Goal: Task Accomplishment & Management: Manage account settings

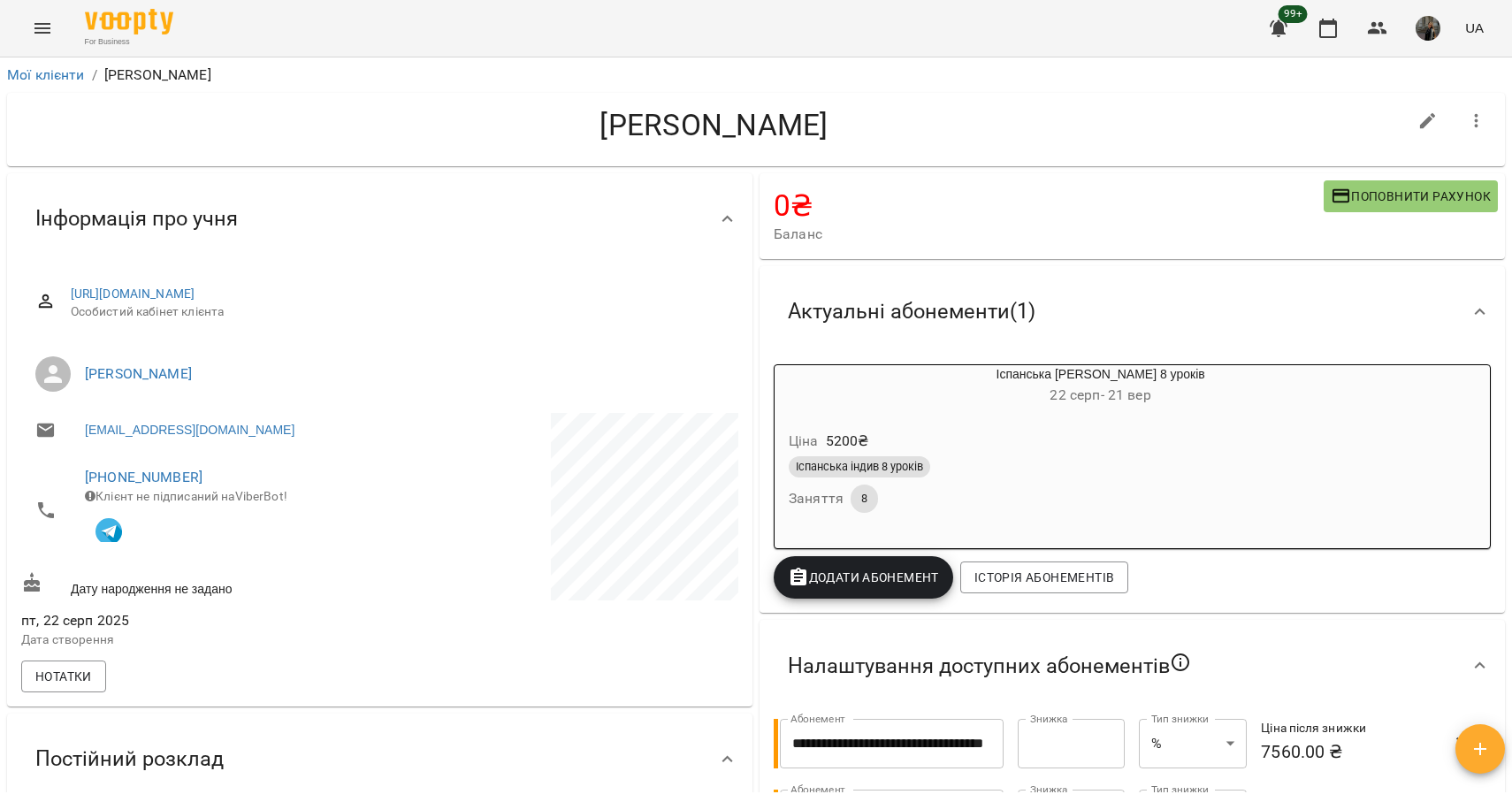
scroll to position [28, 0]
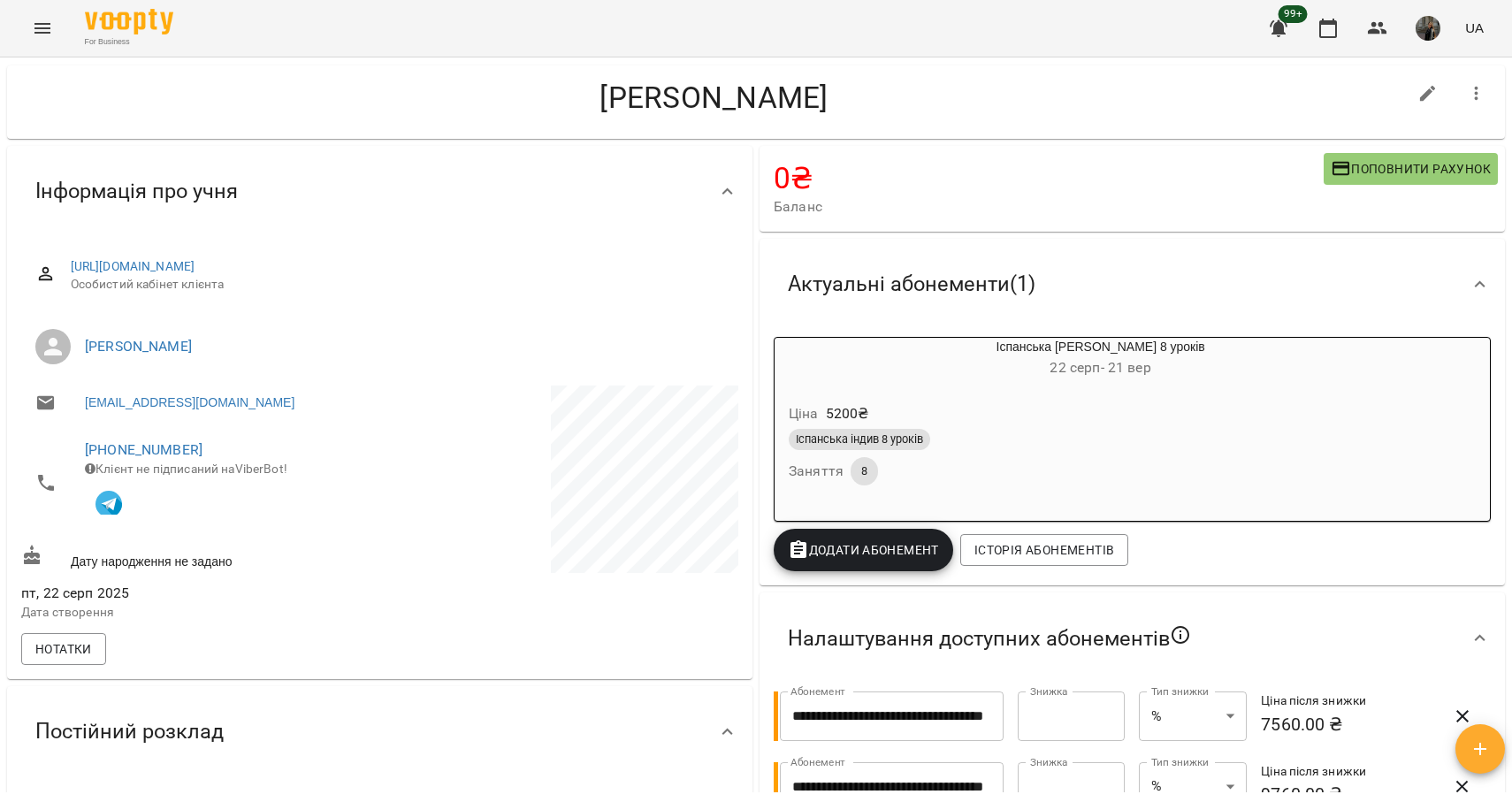
click at [47, 27] on icon "Menu" at bounding box center [42, 29] width 21 height 21
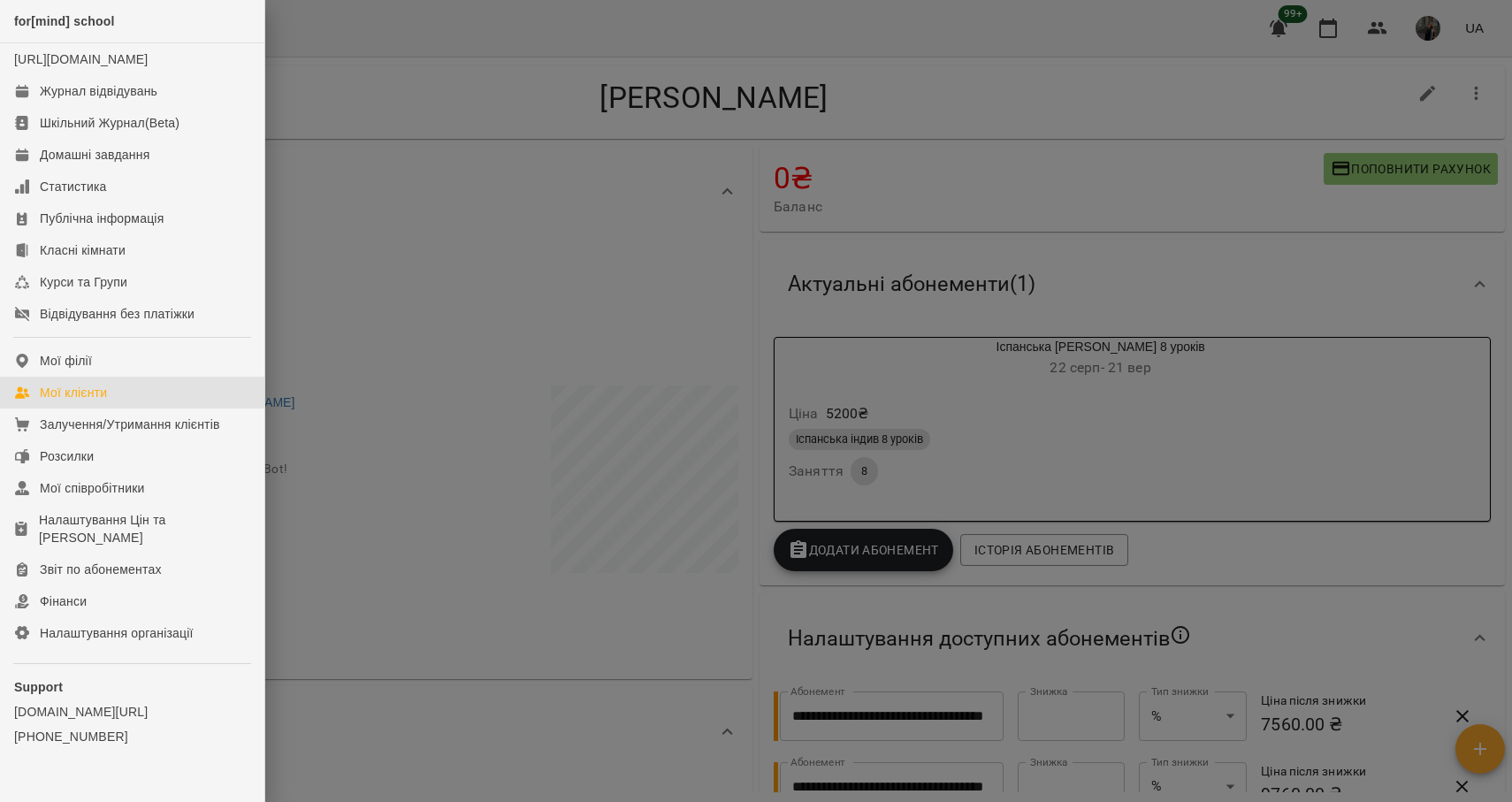
click at [113, 409] on link "Мої клієнти" at bounding box center [132, 391] width 265 height 32
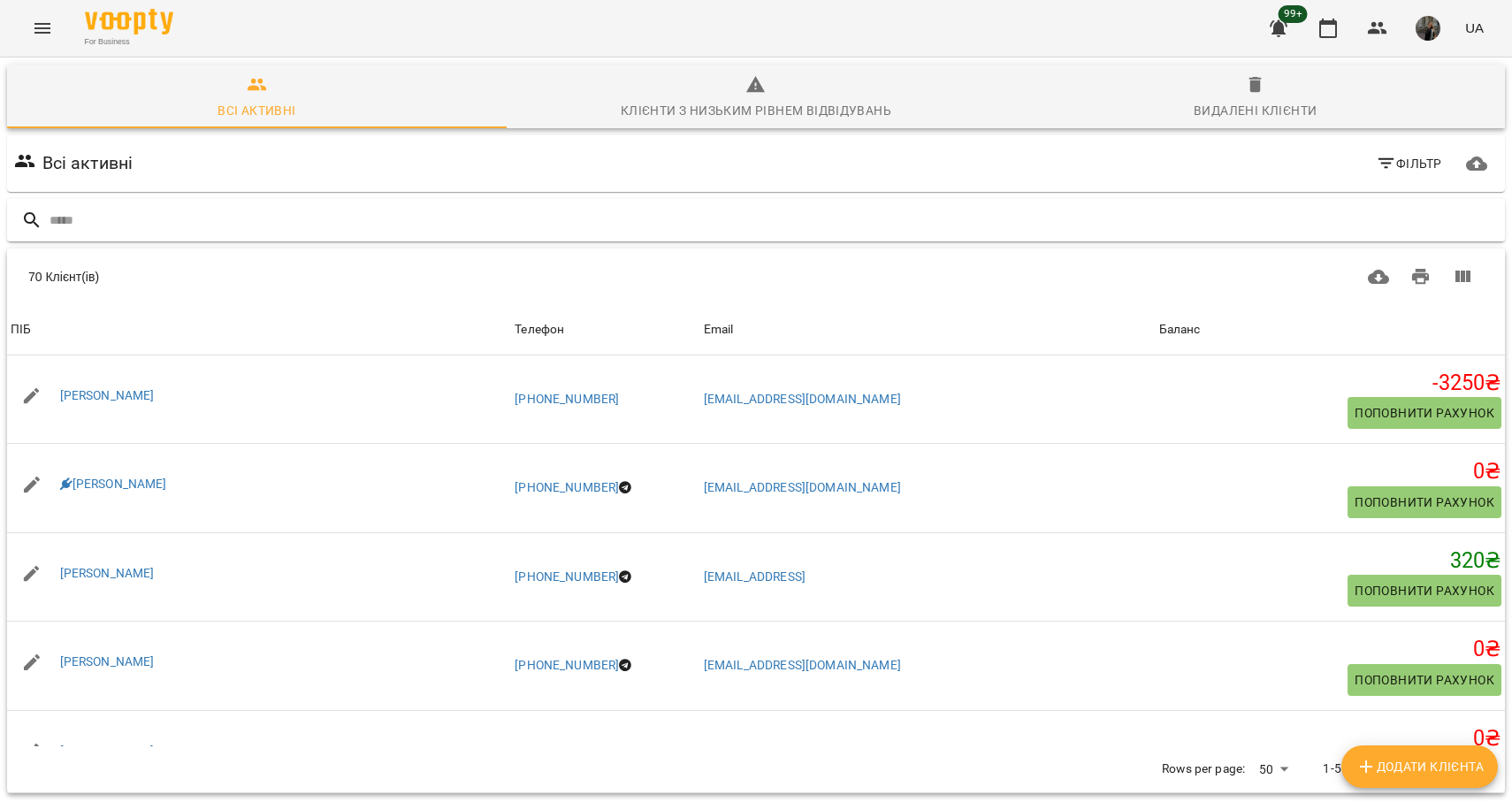
click at [226, 236] on div at bounding box center [756, 220] width 1498 height 43
click at [210, 221] on input "text" at bounding box center [774, 221] width 1448 height 30
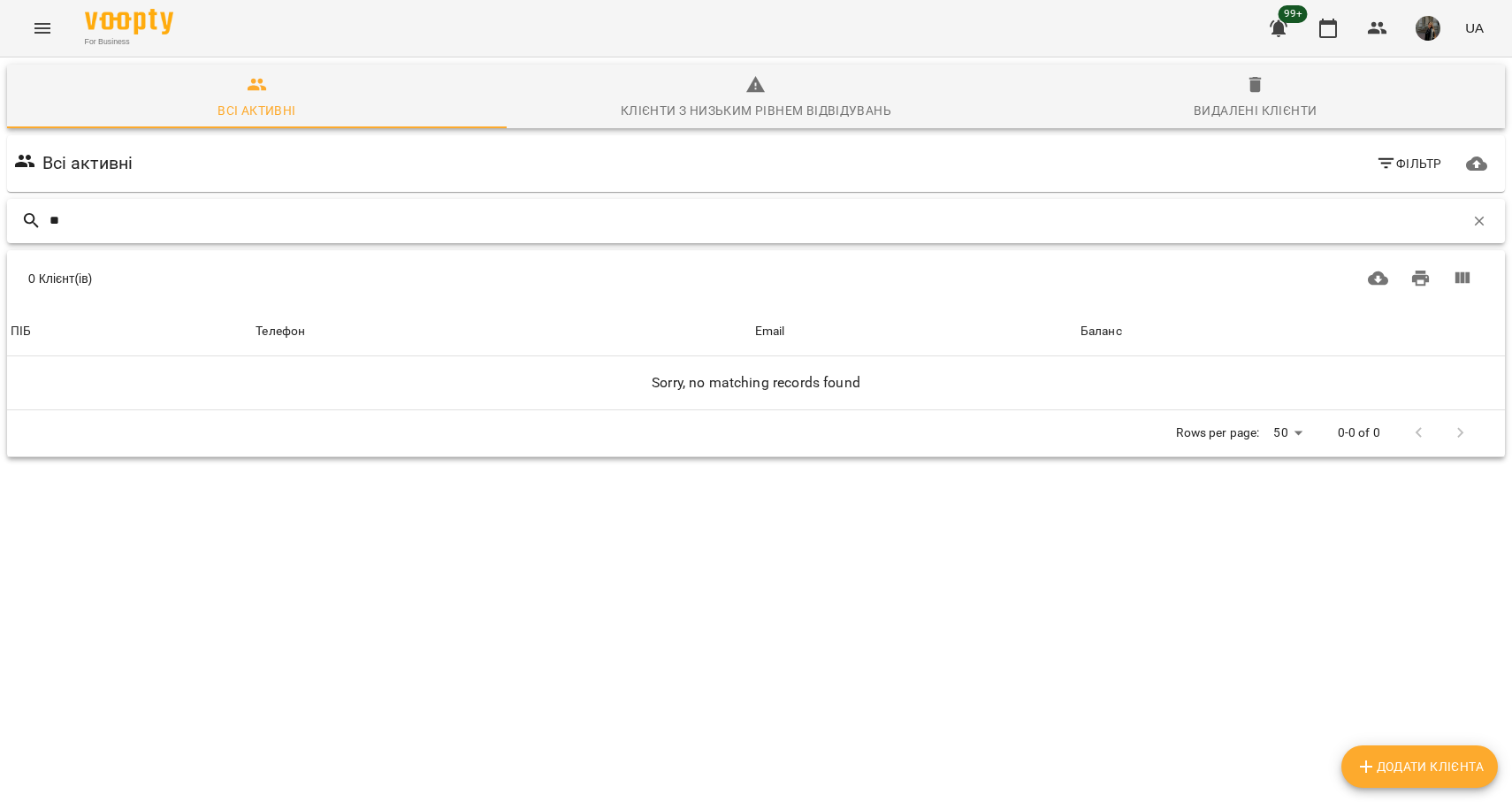
type input "*"
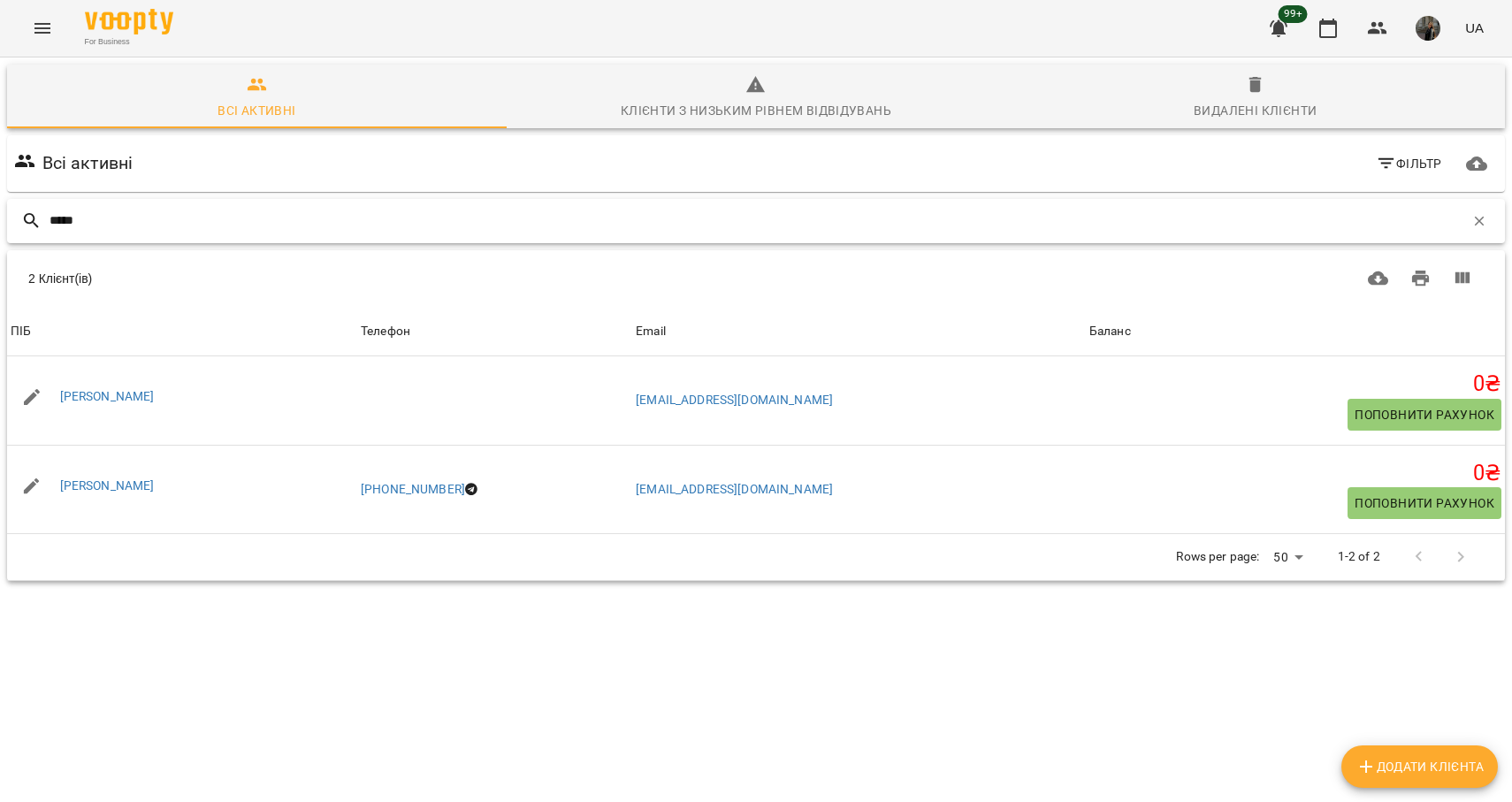
type input "*****"
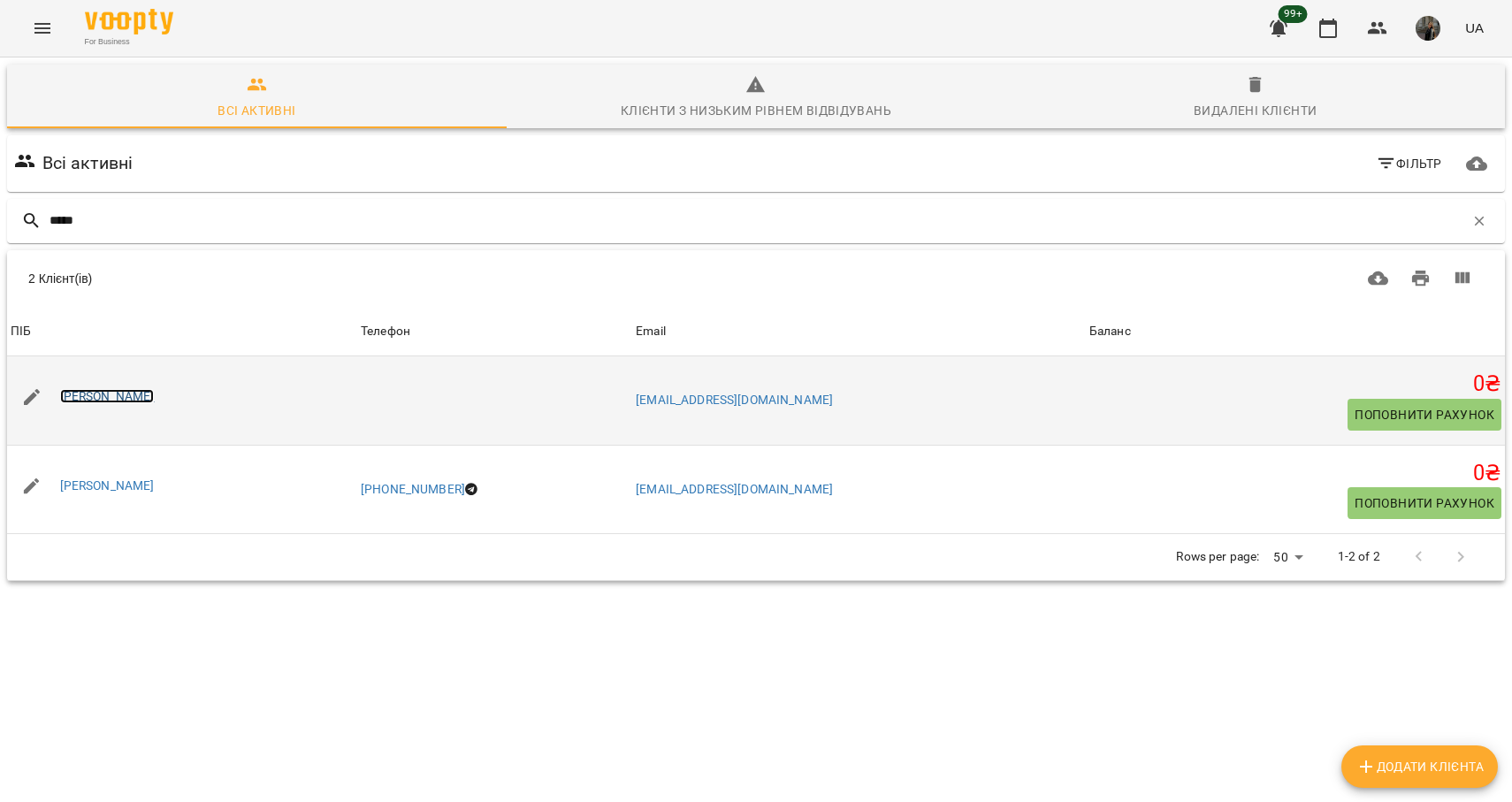
click at [90, 399] on link "[PERSON_NAME]" at bounding box center [107, 395] width 95 height 14
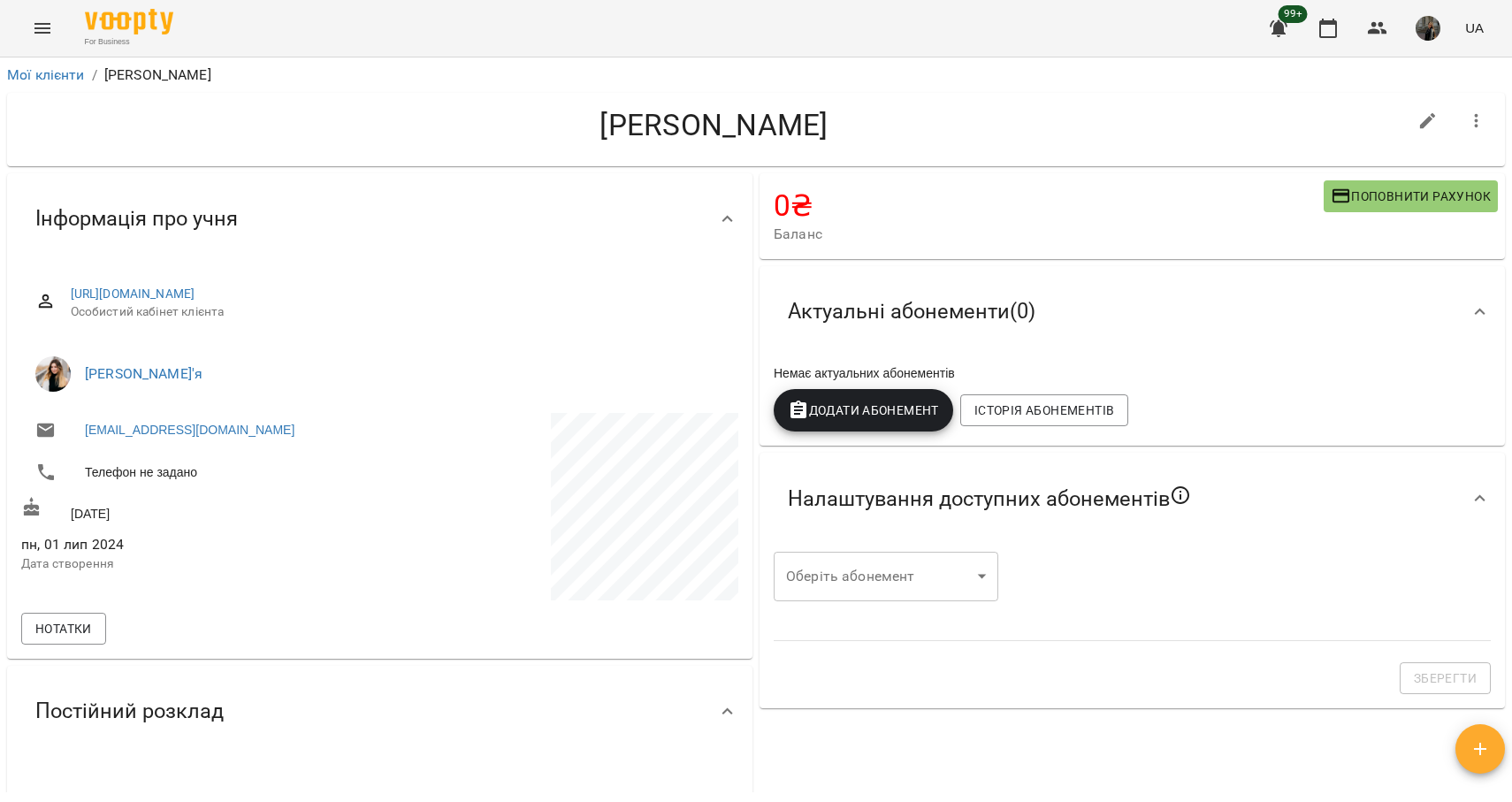
click at [43, 30] on icon "Menu" at bounding box center [42, 29] width 21 height 21
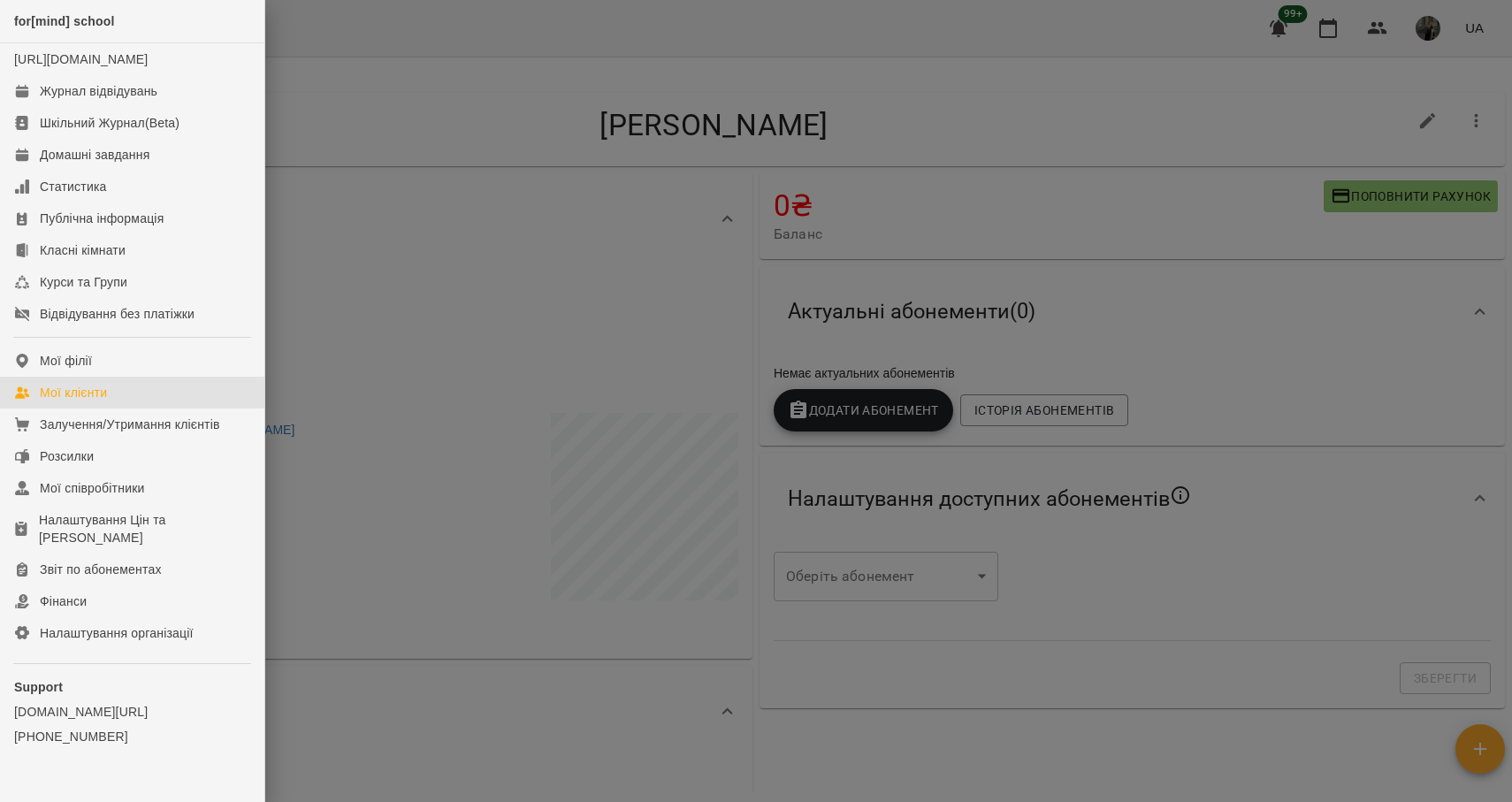
click at [115, 409] on link "Мої клієнти" at bounding box center [132, 391] width 265 height 32
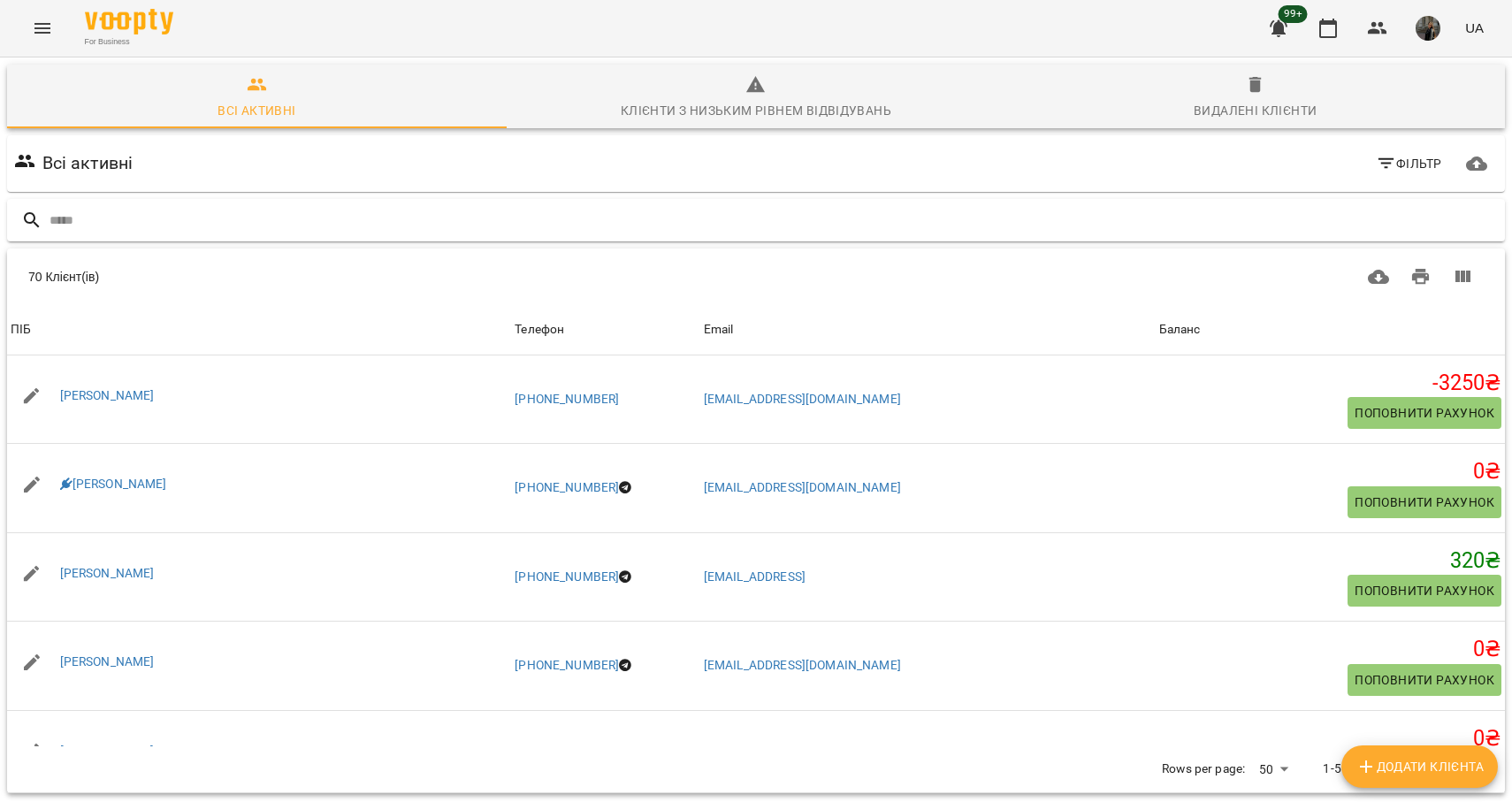
click at [197, 220] on input "text" at bounding box center [774, 221] width 1448 height 30
type input "******"
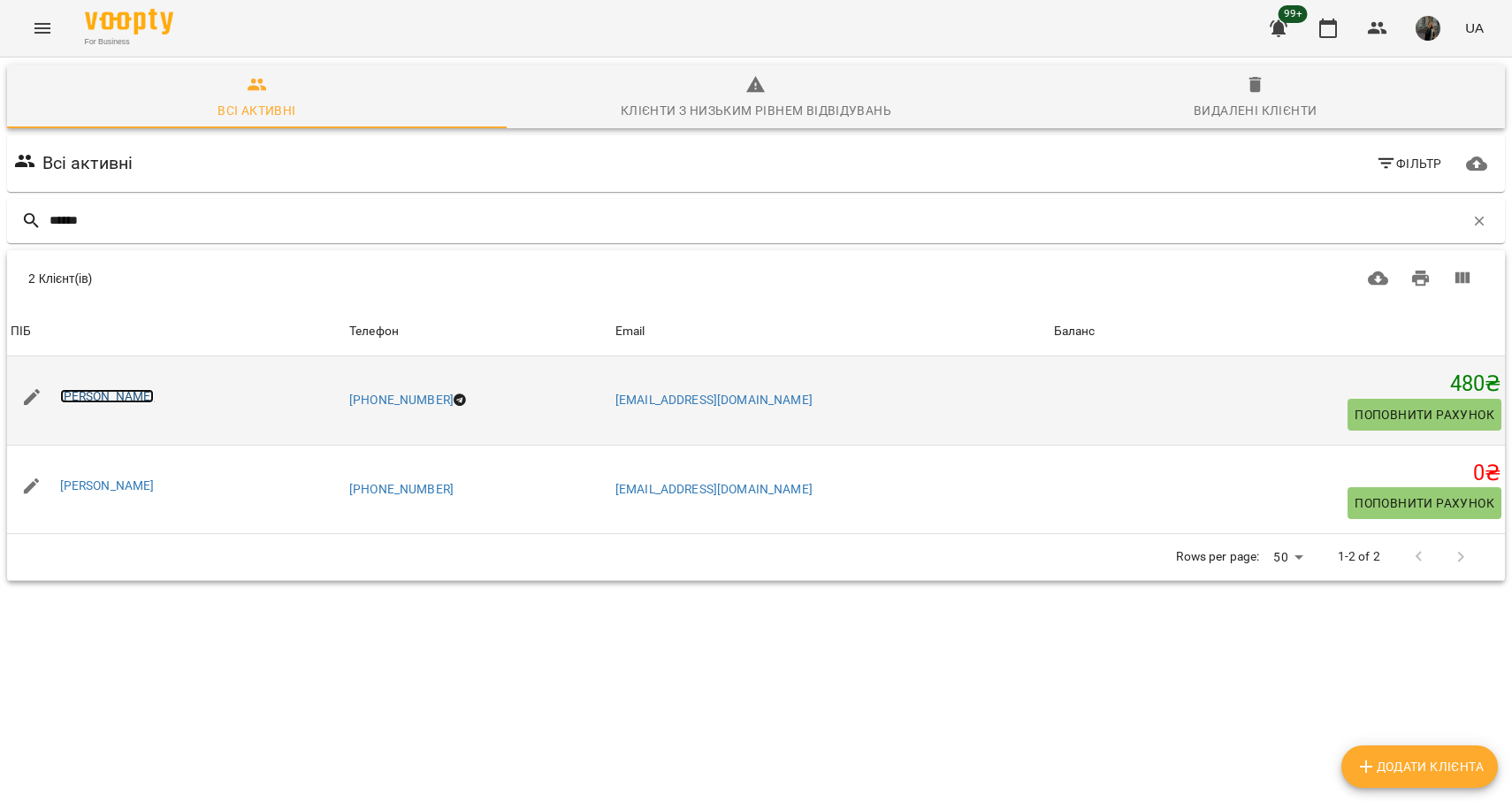
click at [111, 399] on link "[PERSON_NAME]" at bounding box center [107, 395] width 95 height 14
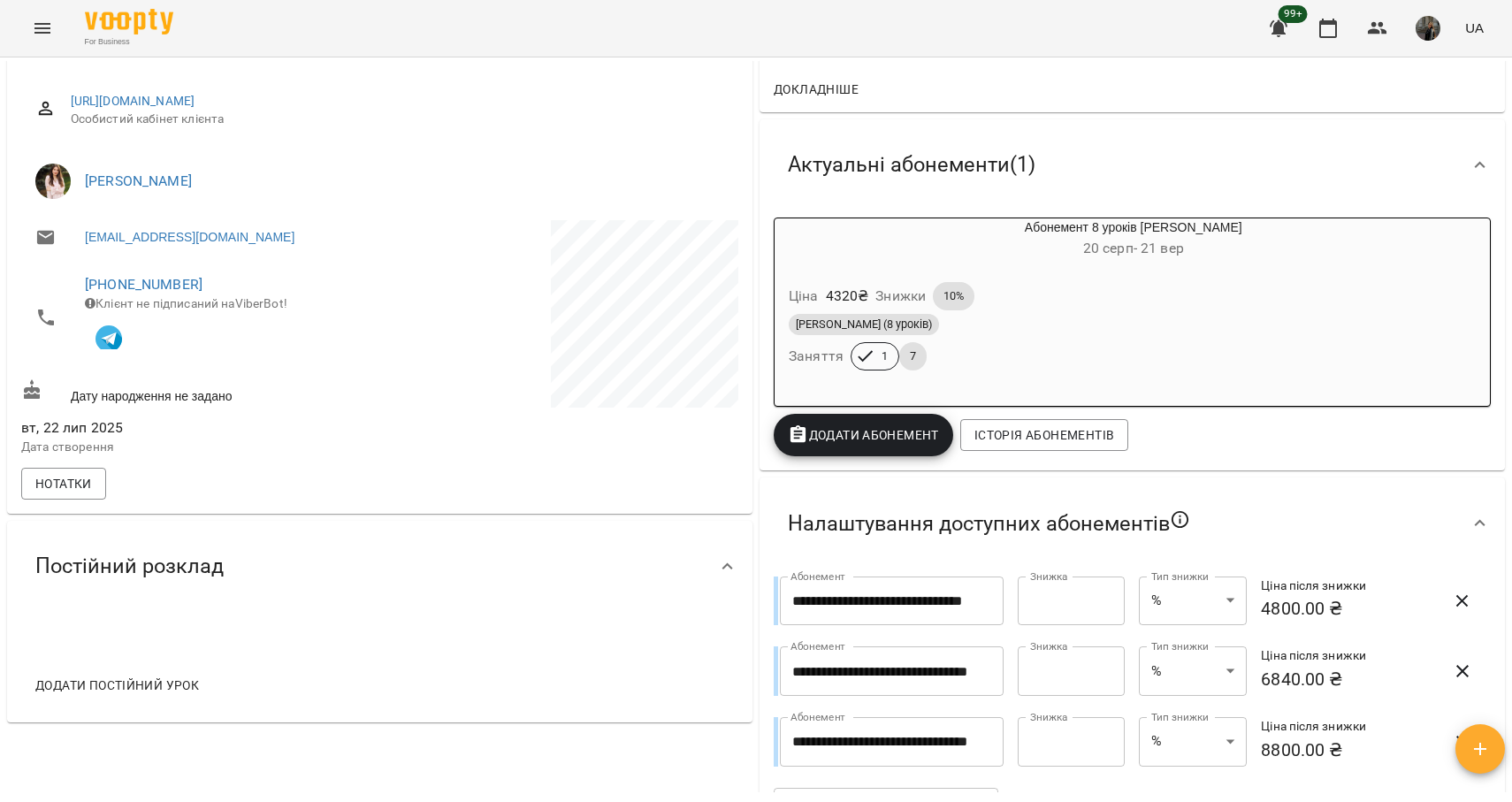
scroll to position [198, 0]
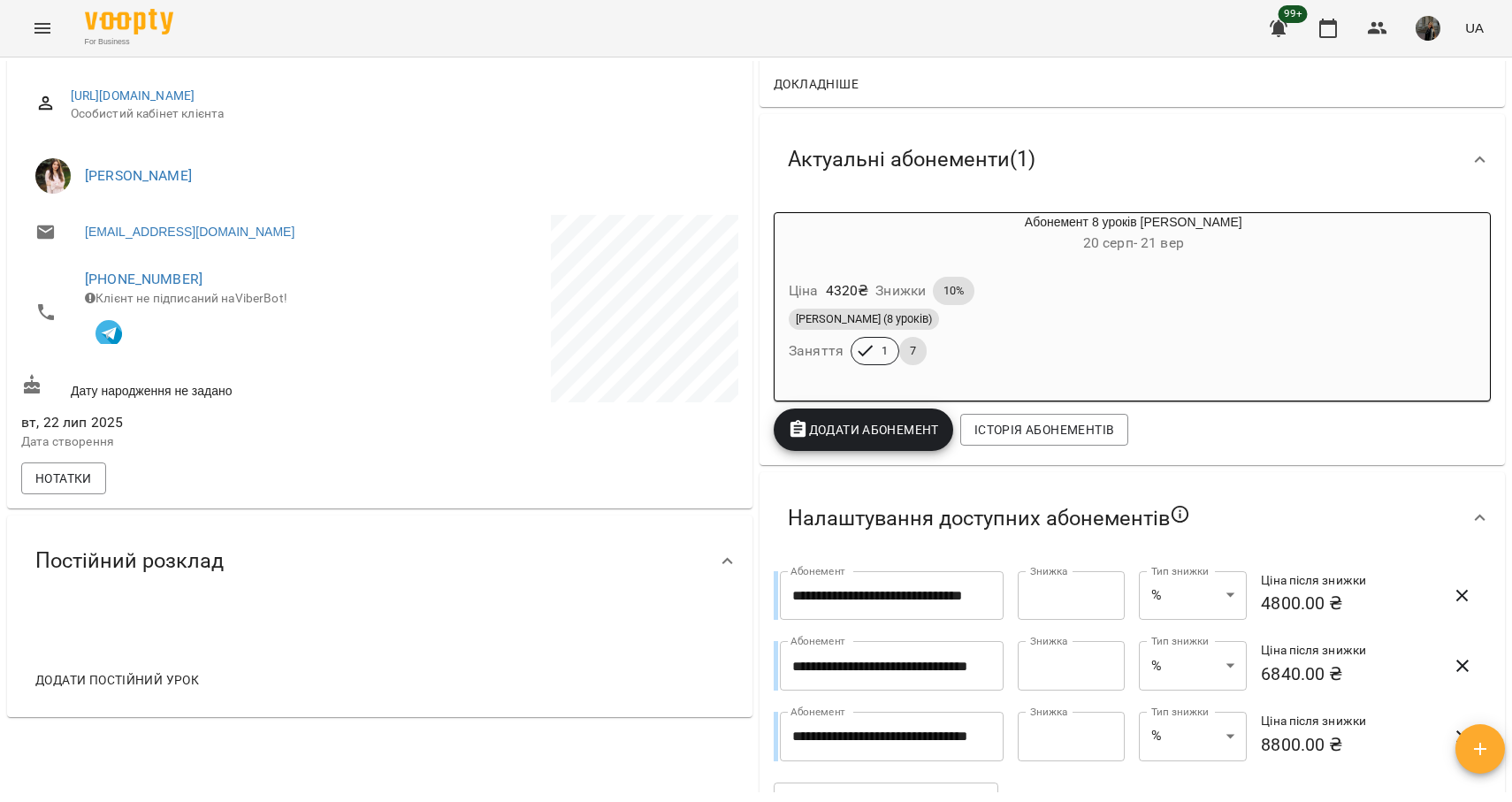
click at [42, 30] on icon "Menu" at bounding box center [42, 29] width 21 height 21
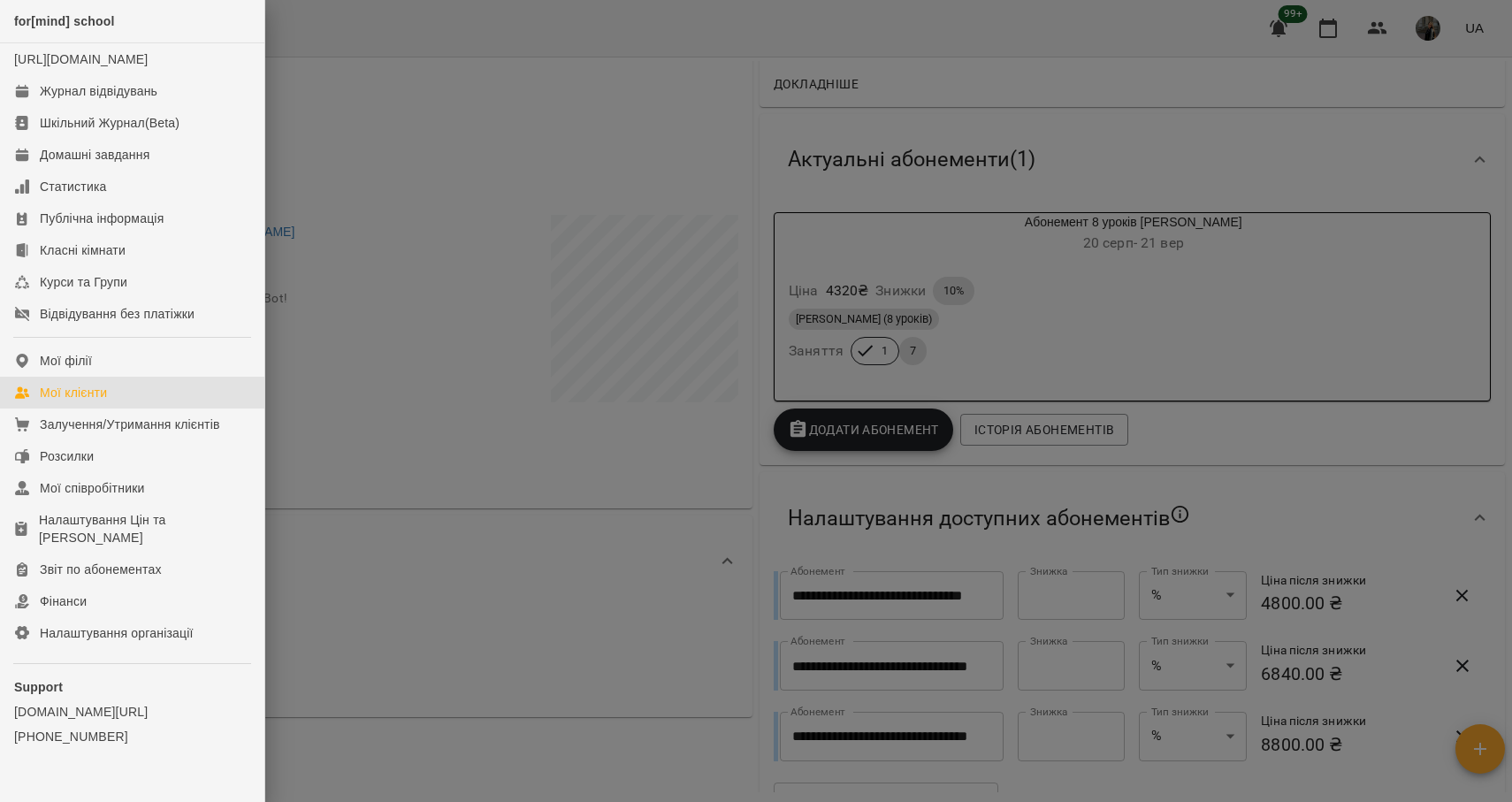
click at [125, 409] on link "Мої клієнти" at bounding box center [132, 391] width 265 height 32
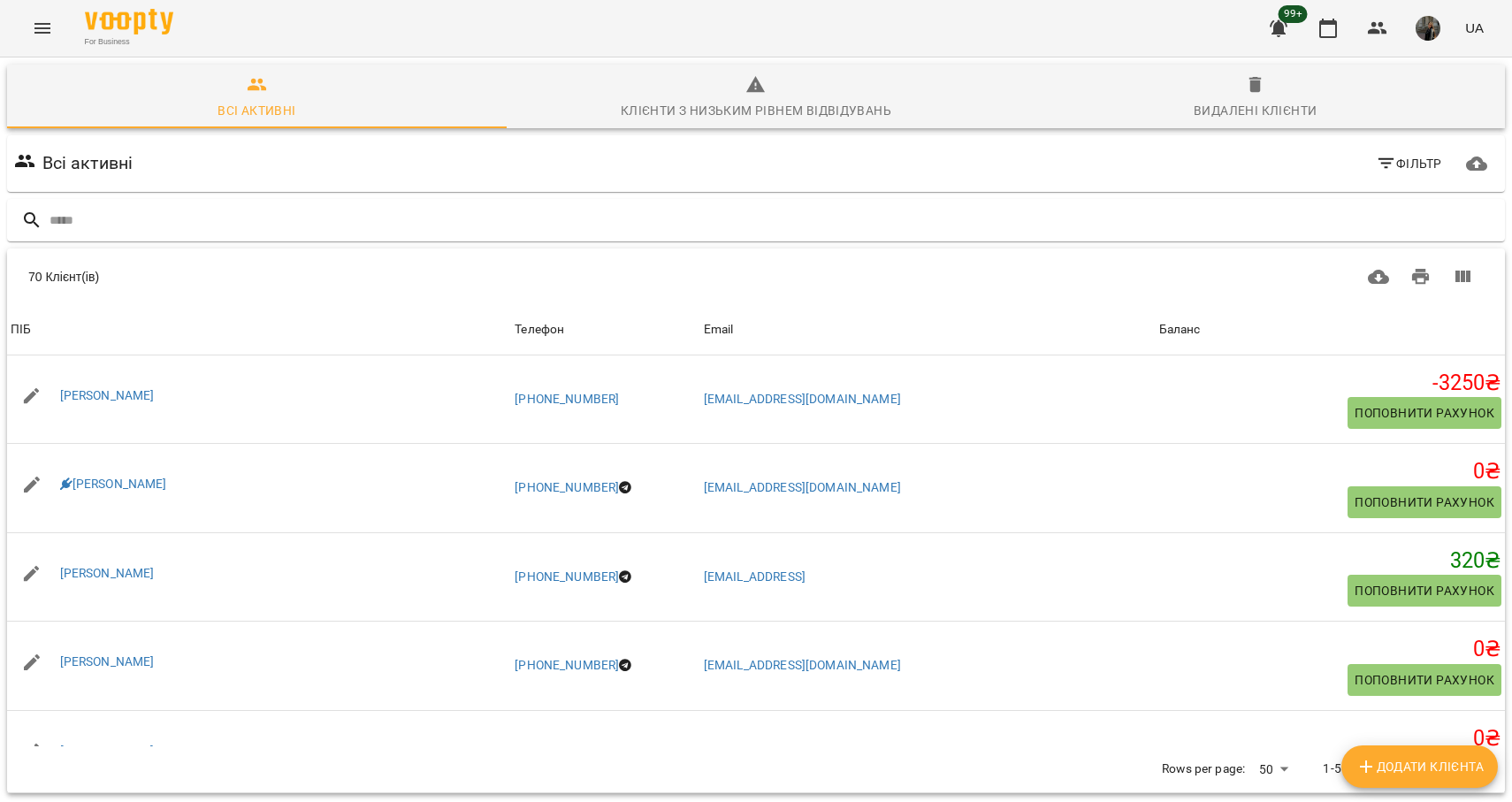
click at [209, 246] on div "70 Клієнт(ів) 70 Клієнт(ів) ПІБ Телефон Email Баланс ПІБ [PERSON_NAME] Телефон …" at bounding box center [756, 520] width 1505 height 552
click at [212, 222] on input "text" at bounding box center [774, 221] width 1448 height 30
type input "*****"
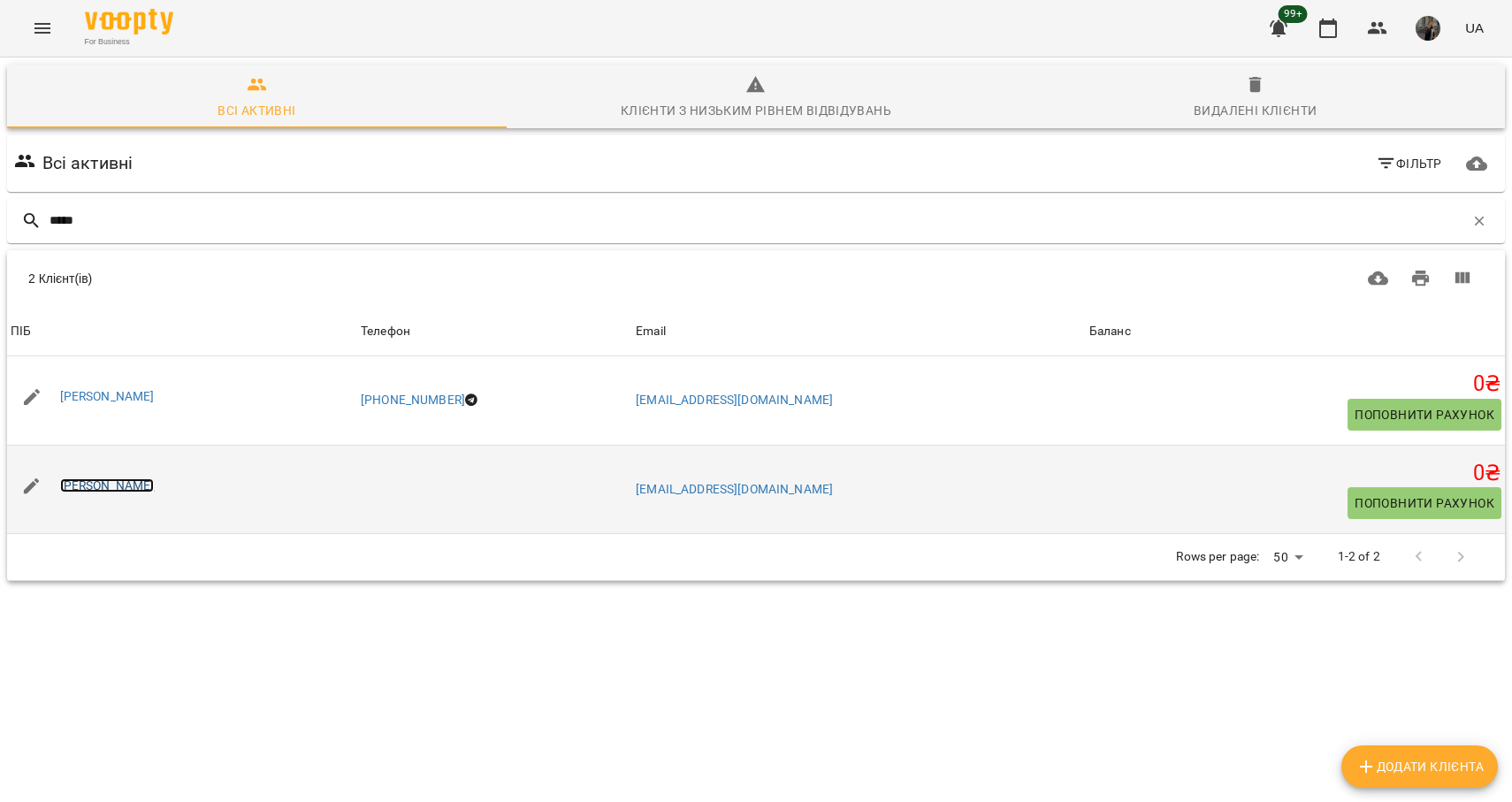
click at [129, 478] on link "[PERSON_NAME]" at bounding box center [107, 485] width 95 height 14
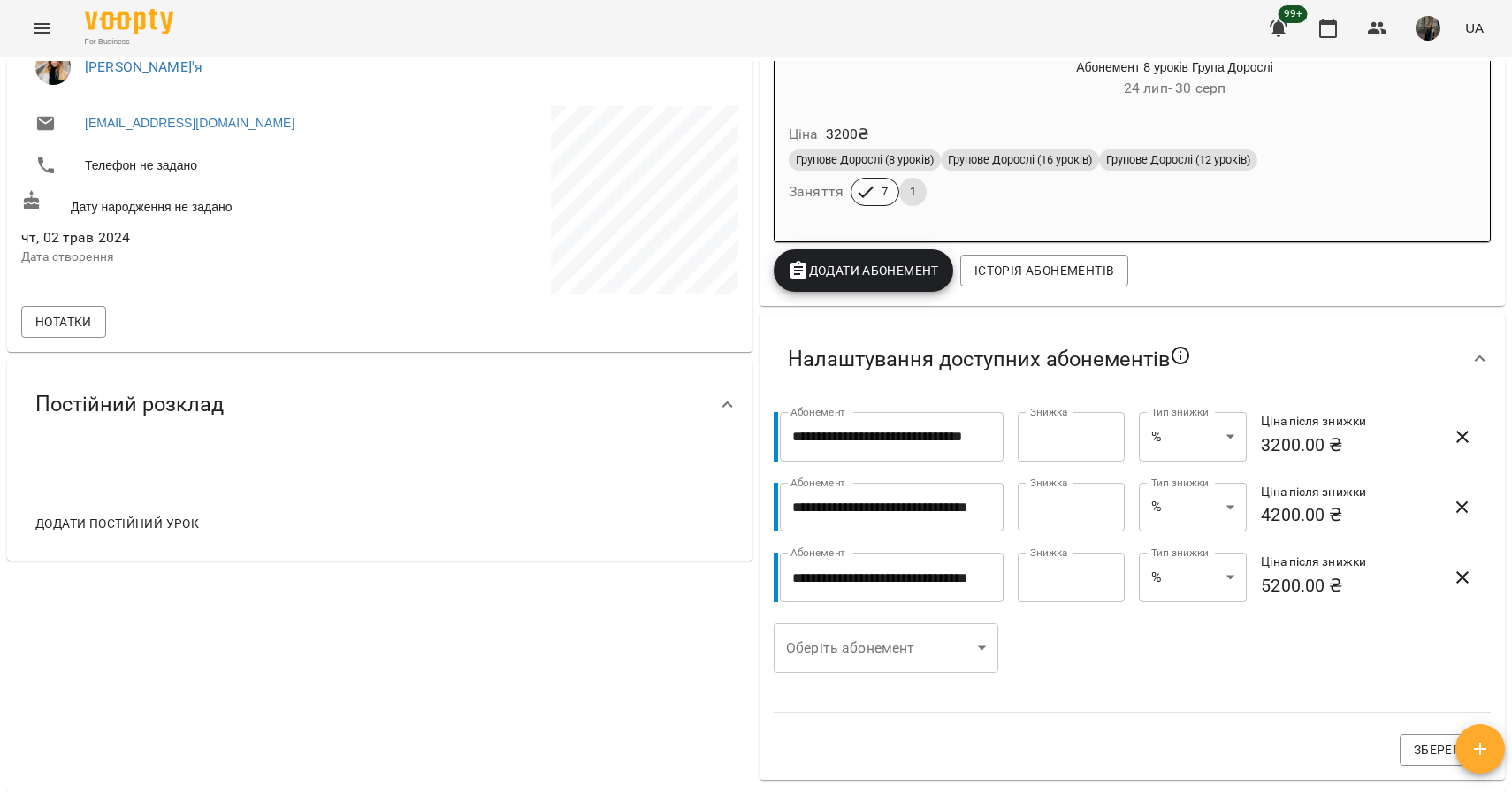
scroll to position [307, 0]
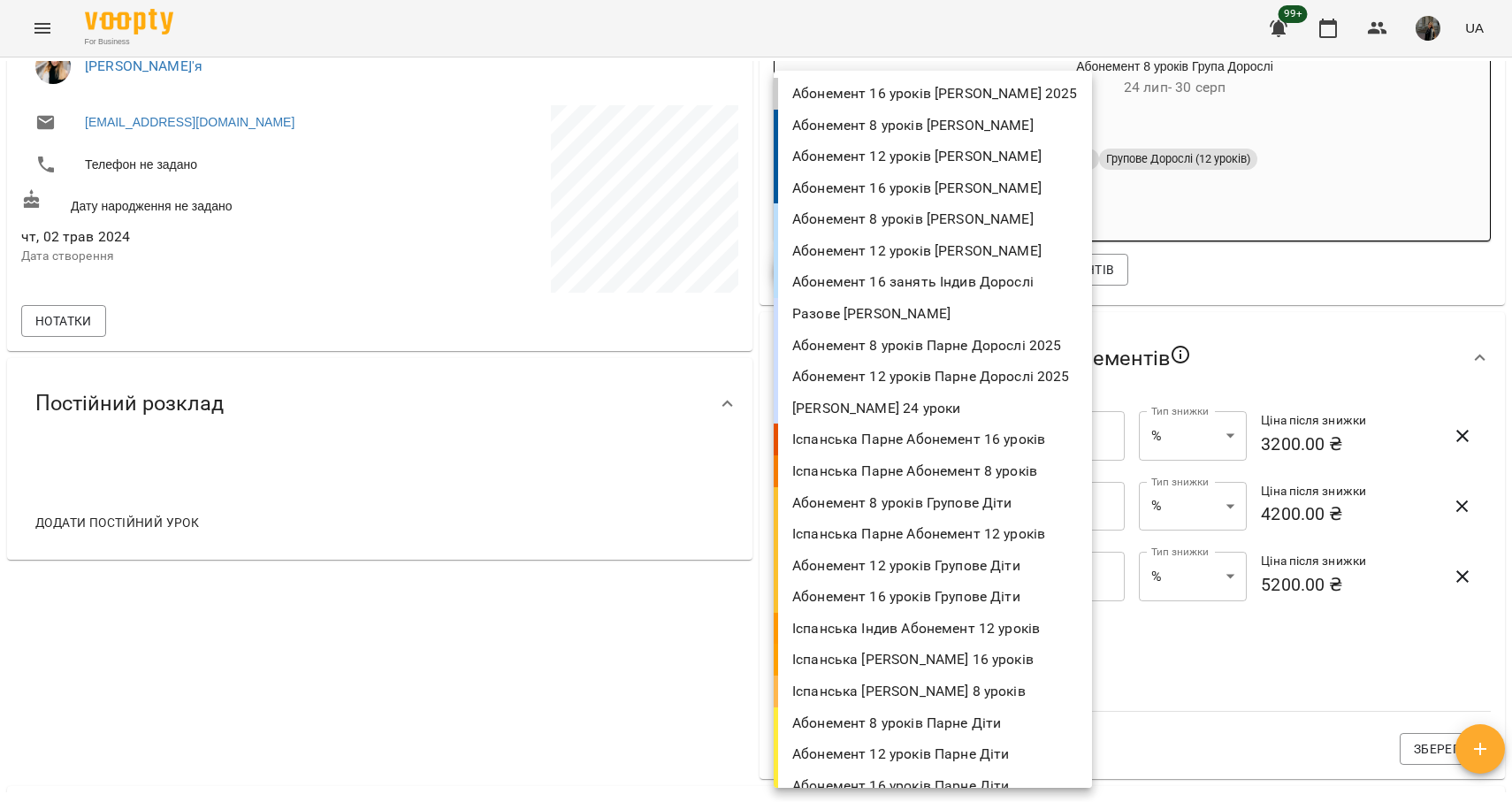
click at [906, 649] on body "For Business 99+ UA Мої клієнти / [PERSON_NAME] [PERSON_NAME] 0 ₴ Баланс Поповн…" at bounding box center [756, 430] width 1512 height 859
click at [947, 309] on li "Разове [PERSON_NAME]" at bounding box center [932, 313] width 318 height 32
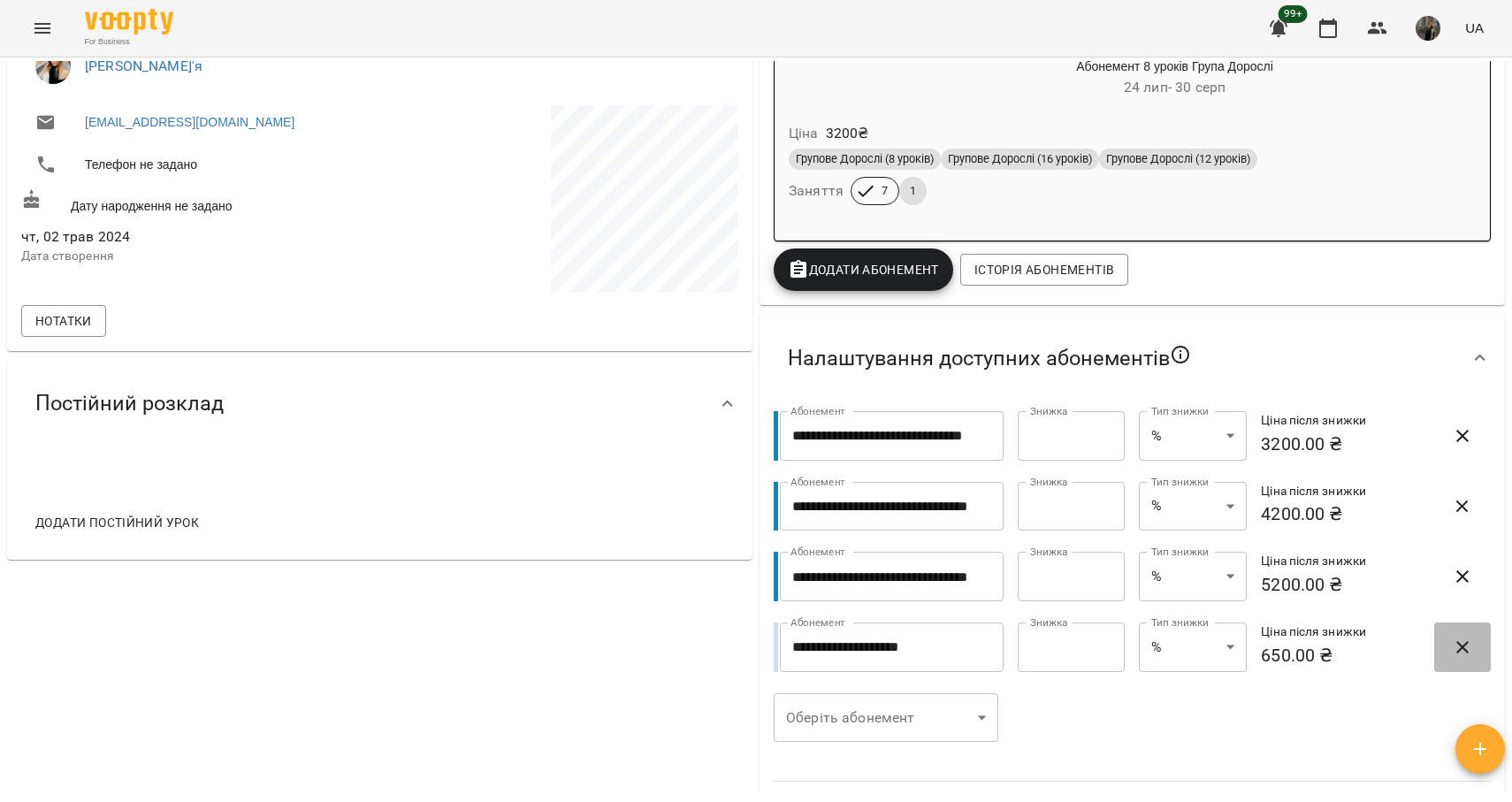
click at [1464, 644] on icon "button" at bounding box center [1462, 647] width 21 height 21
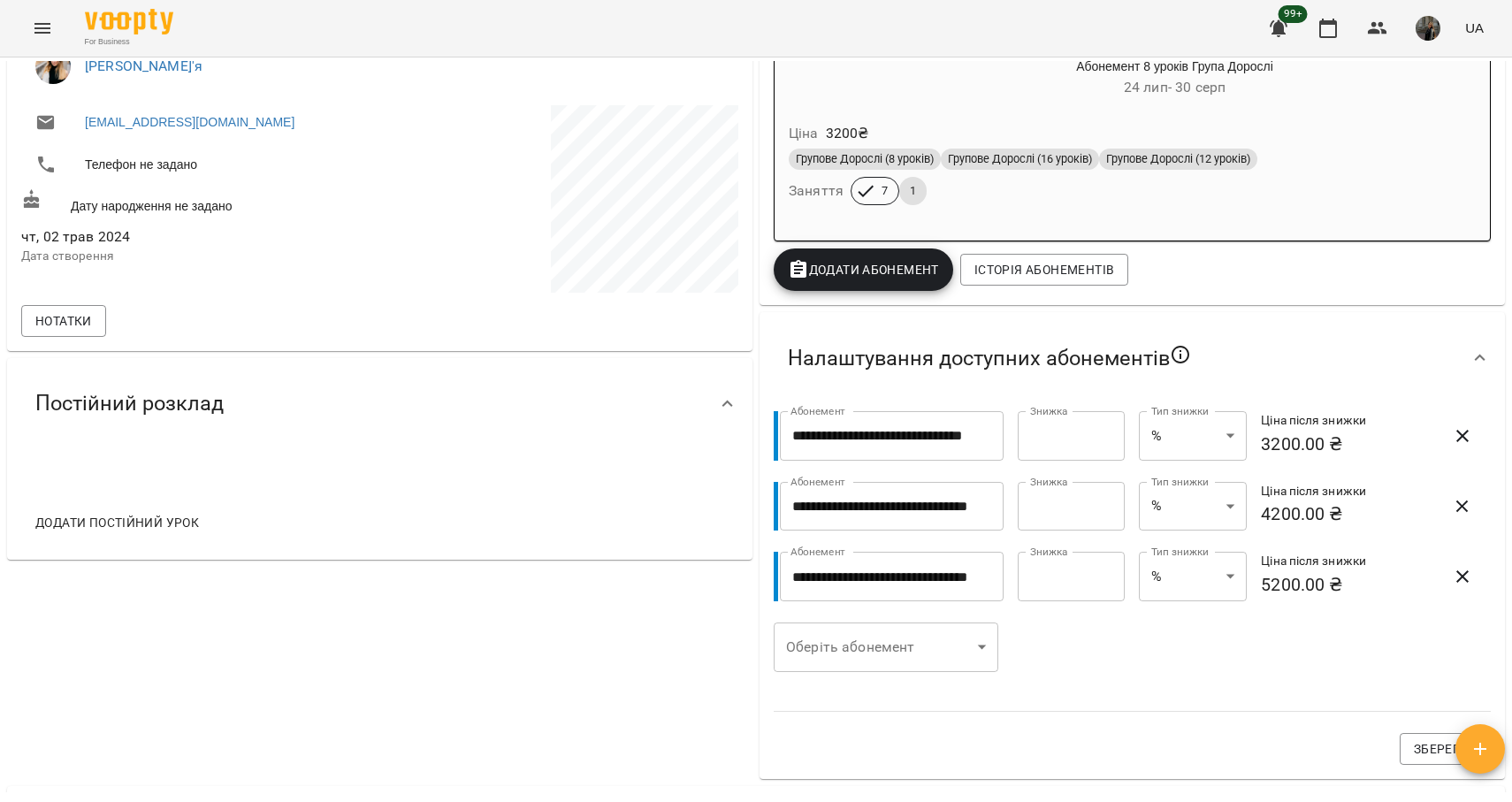
scroll to position [0, 0]
